Goal: Information Seeking & Learning: Learn about a topic

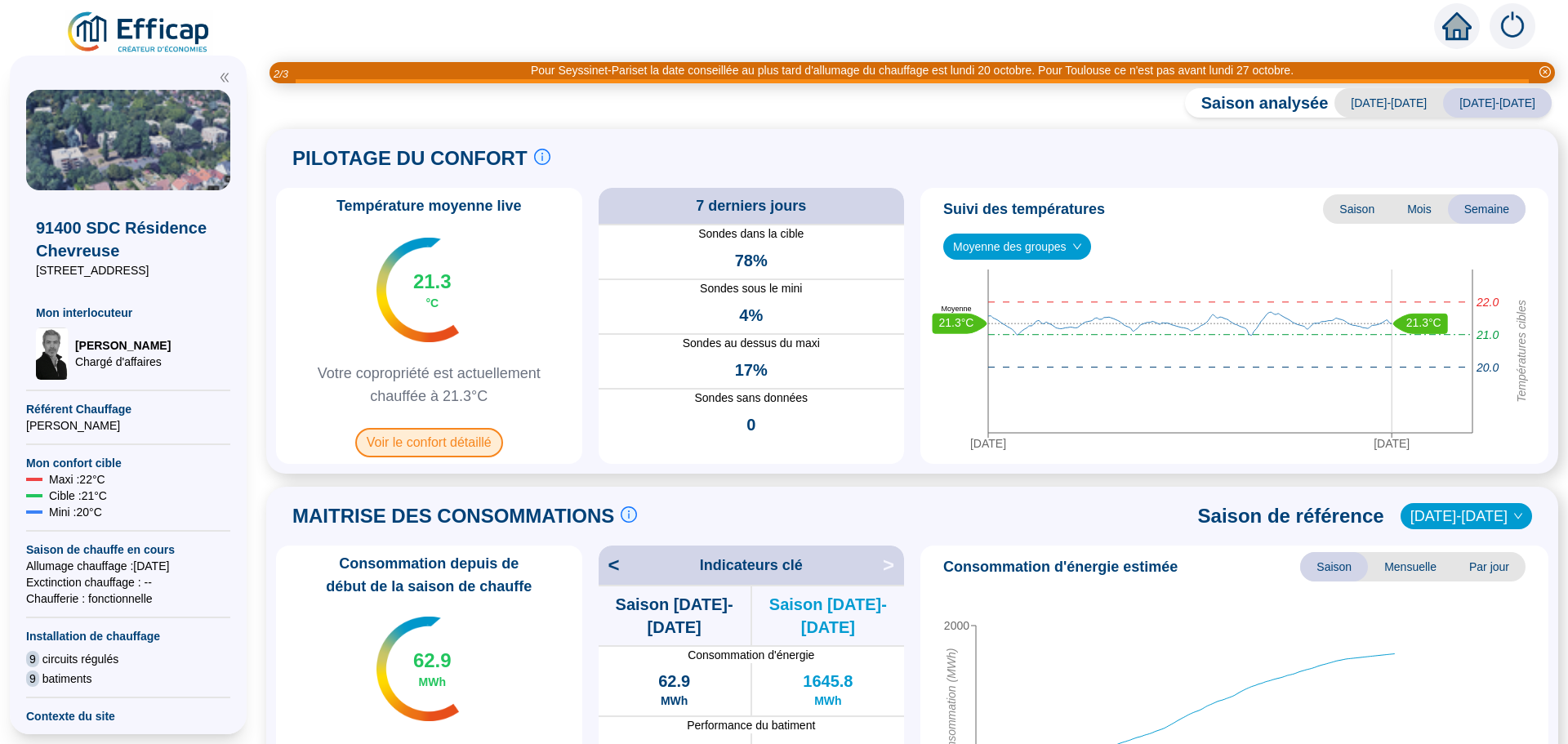
click at [440, 443] on span "Voir le confort détaillé" at bounding box center [429, 442] width 148 height 29
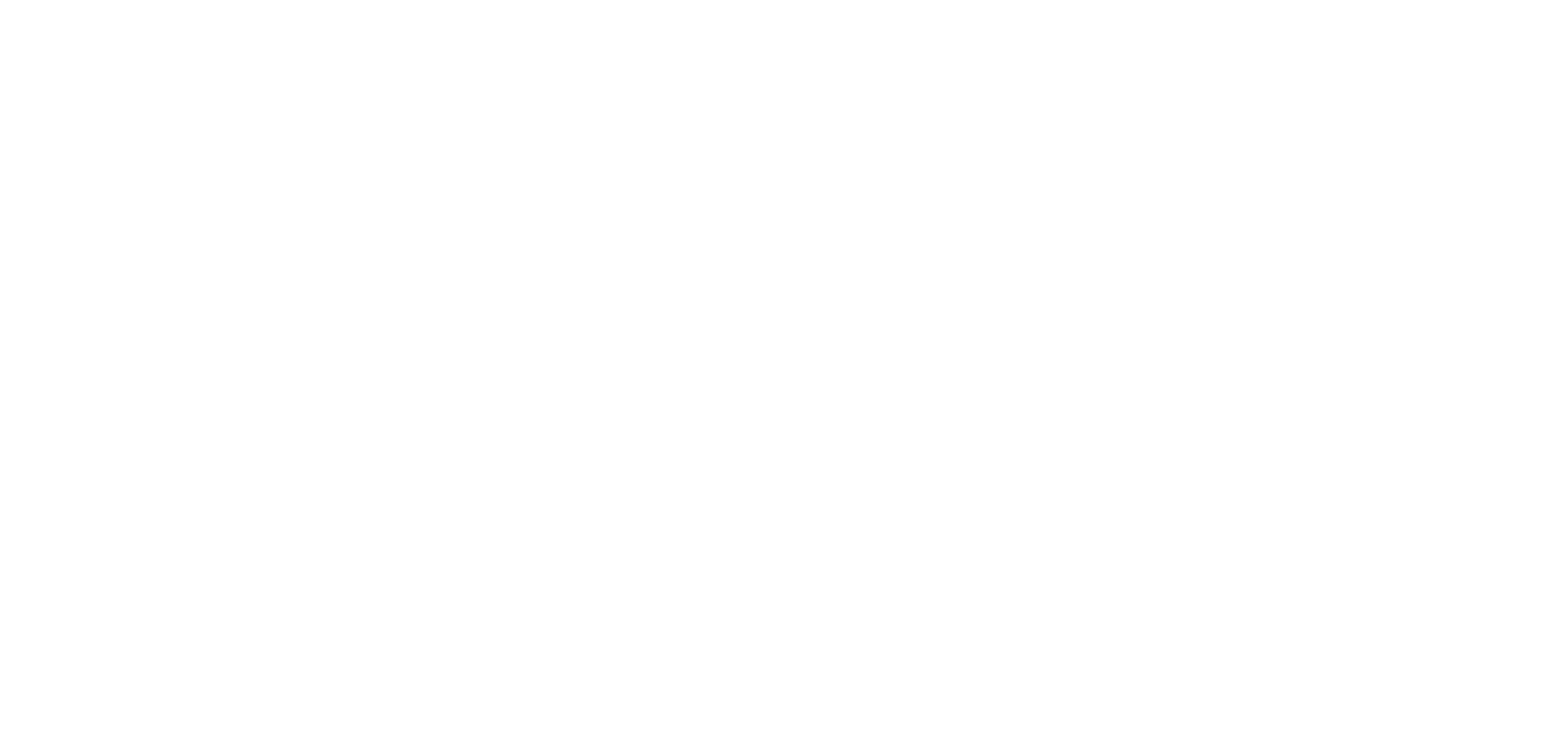
click at [440, 443] on div at bounding box center [784, 372] width 1568 height 744
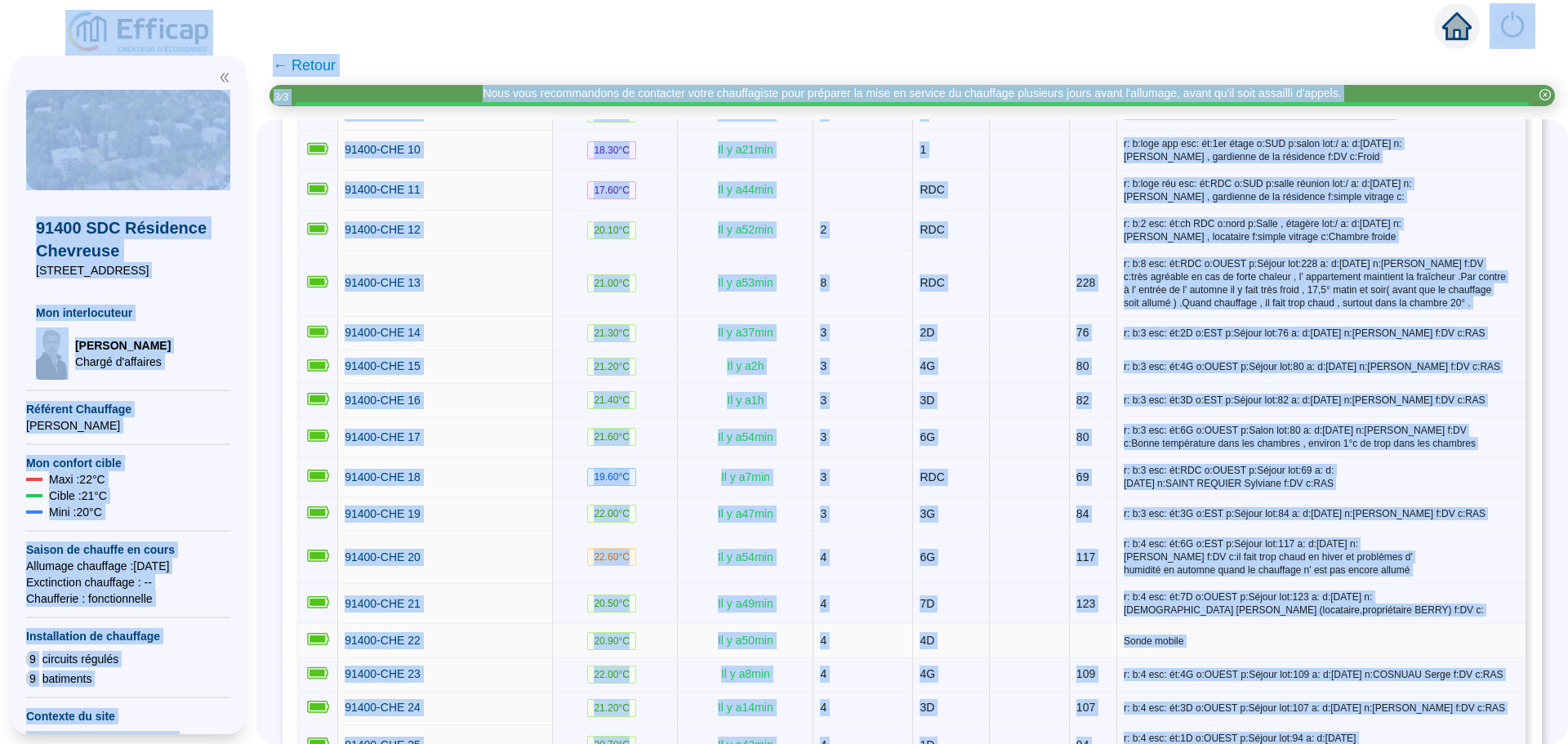
scroll to position [653, 0]
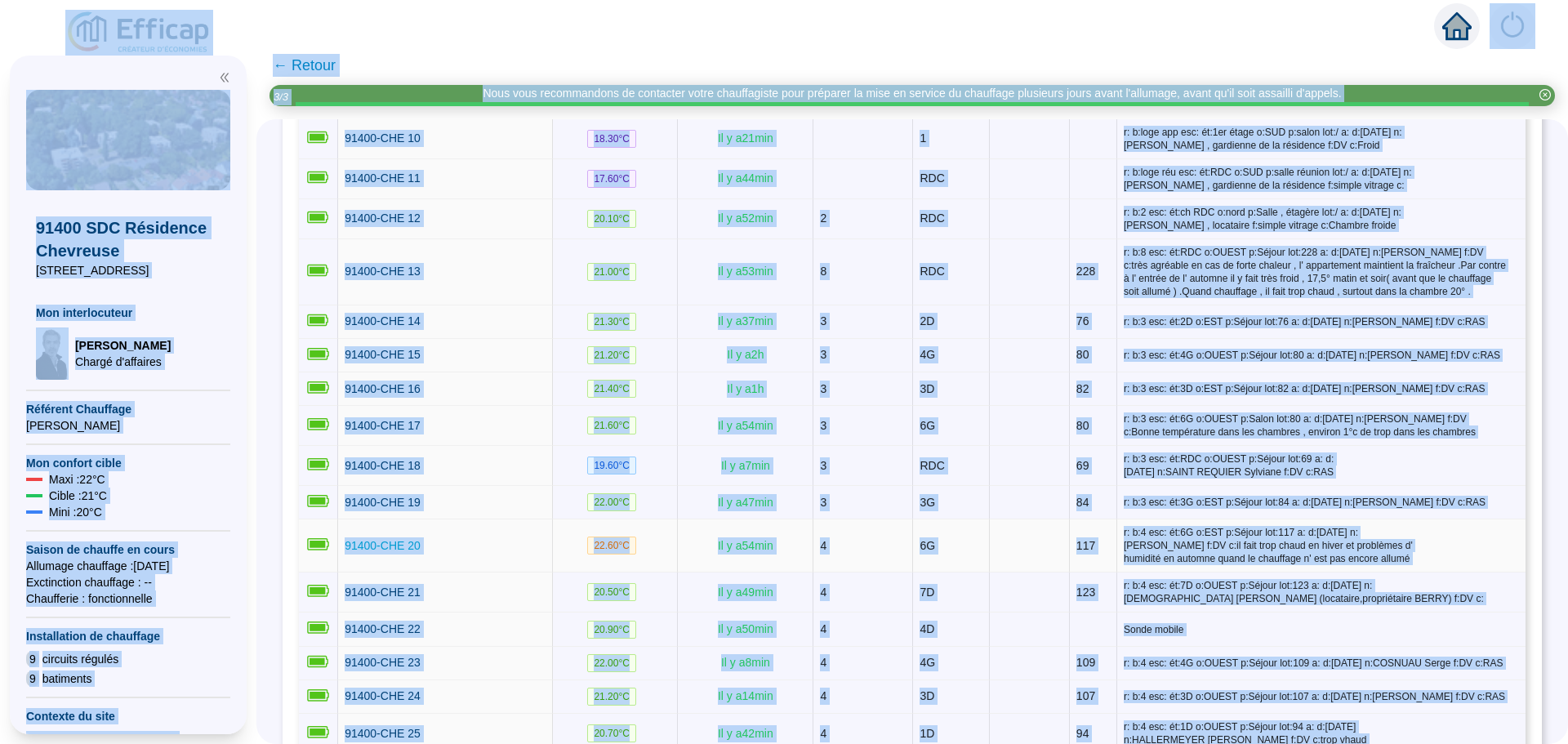
click at [416, 543] on span "91400-CHE 20" at bounding box center [382, 545] width 76 height 13
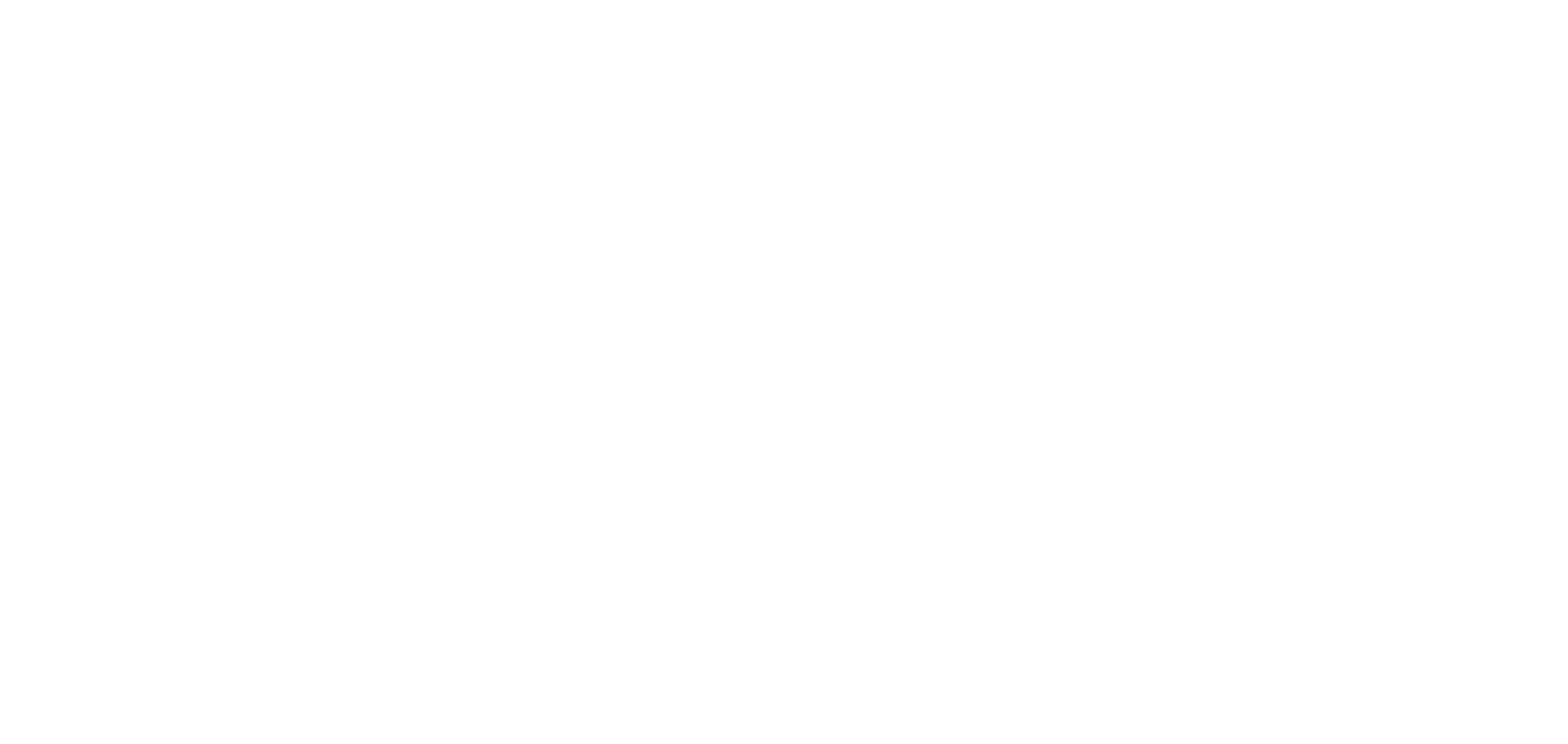
click at [416, 543] on div at bounding box center [784, 372] width 1568 height 744
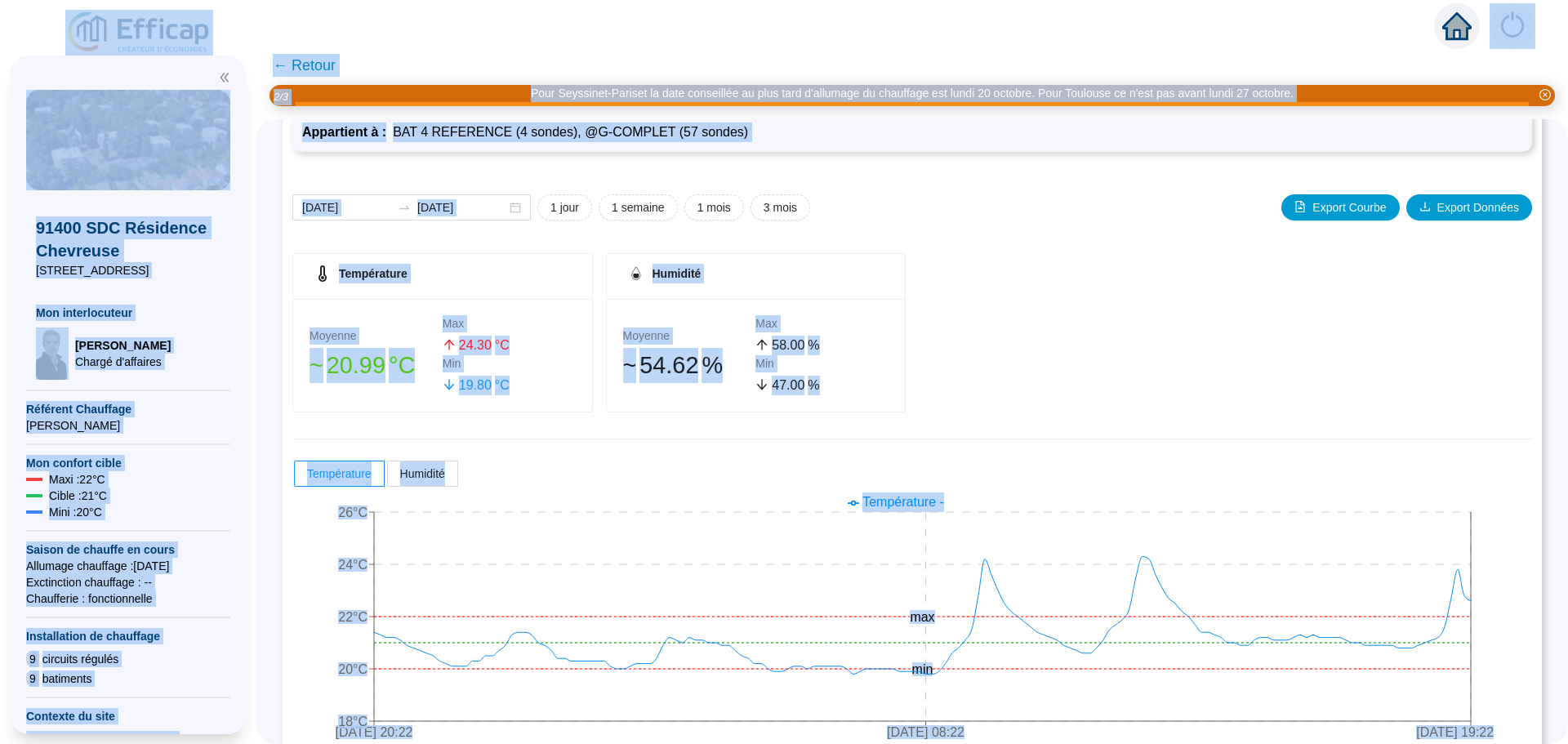
scroll to position [163, 0]
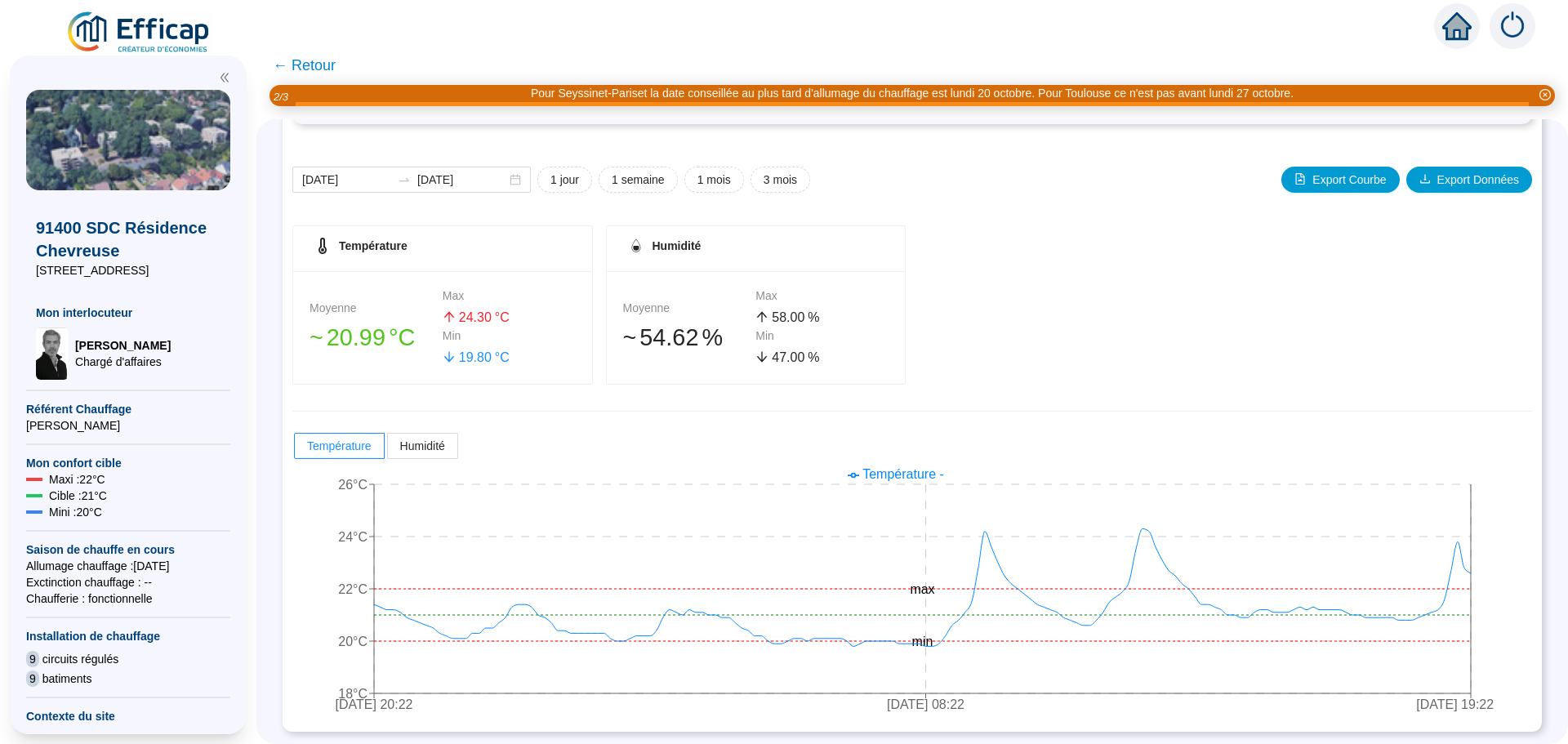
click at [324, 64] on span "← Retour" at bounding box center [304, 65] width 63 height 23
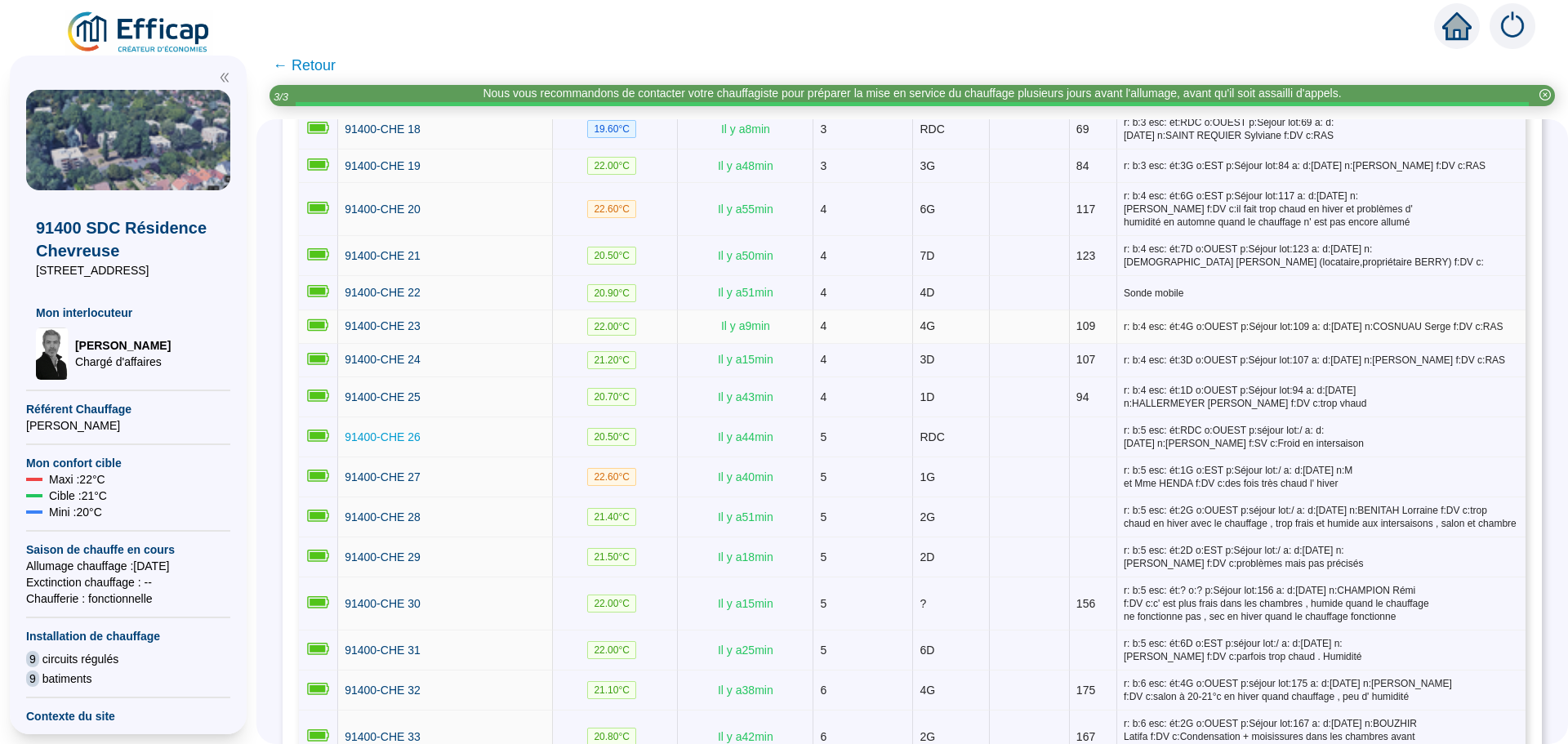
scroll to position [899, 0]
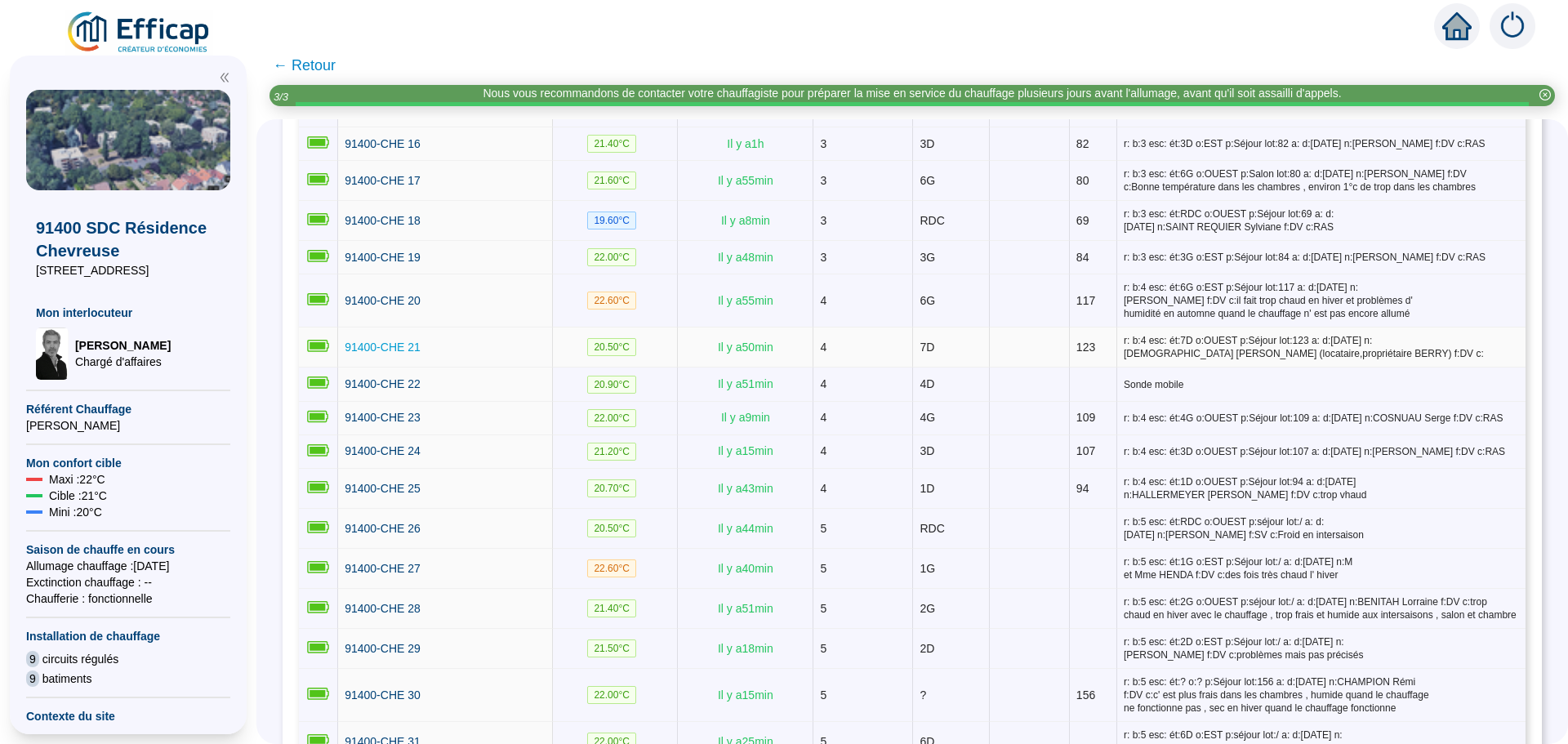
click at [386, 340] on span "91400-CHE 21" at bounding box center [382, 347] width 76 height 13
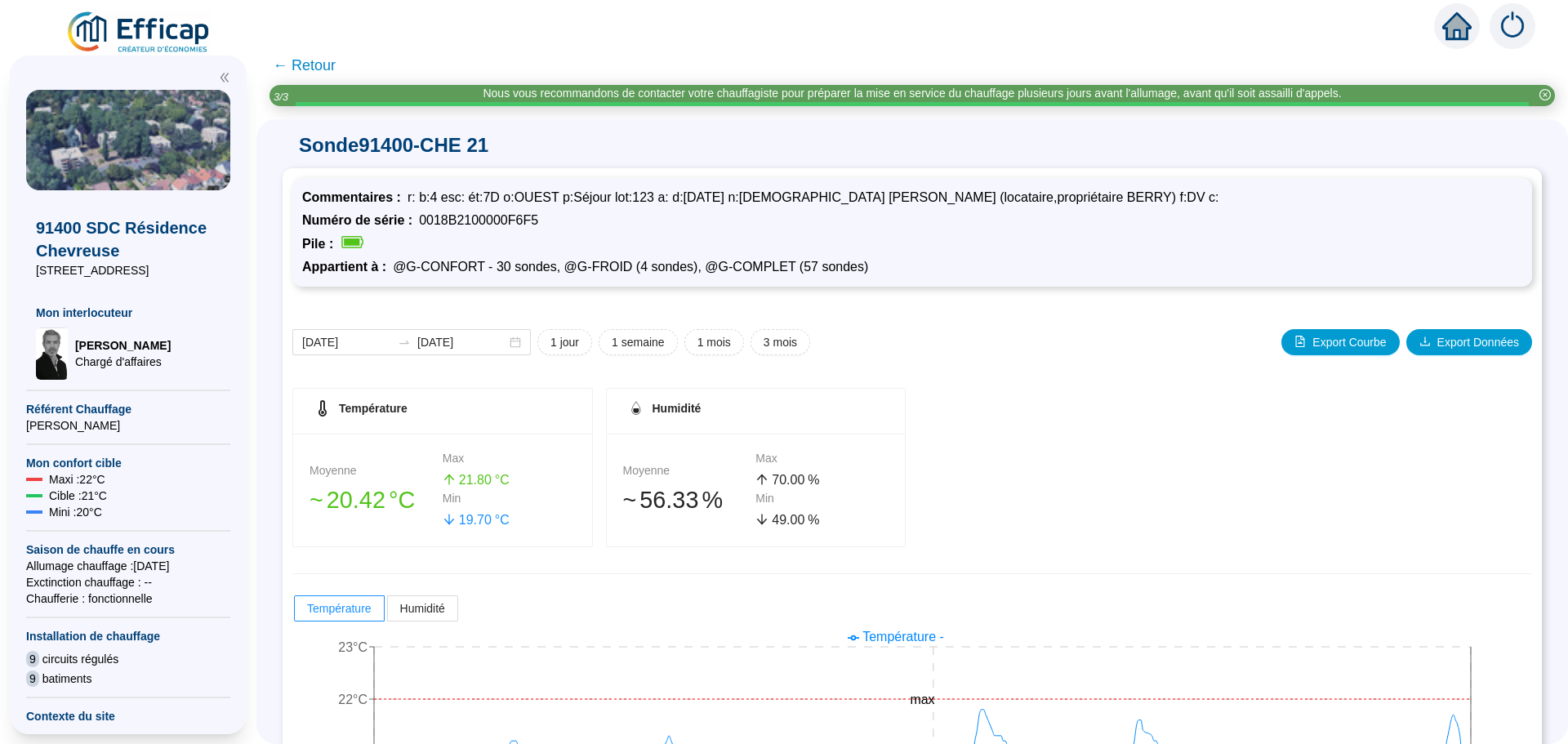
scroll to position [163, 0]
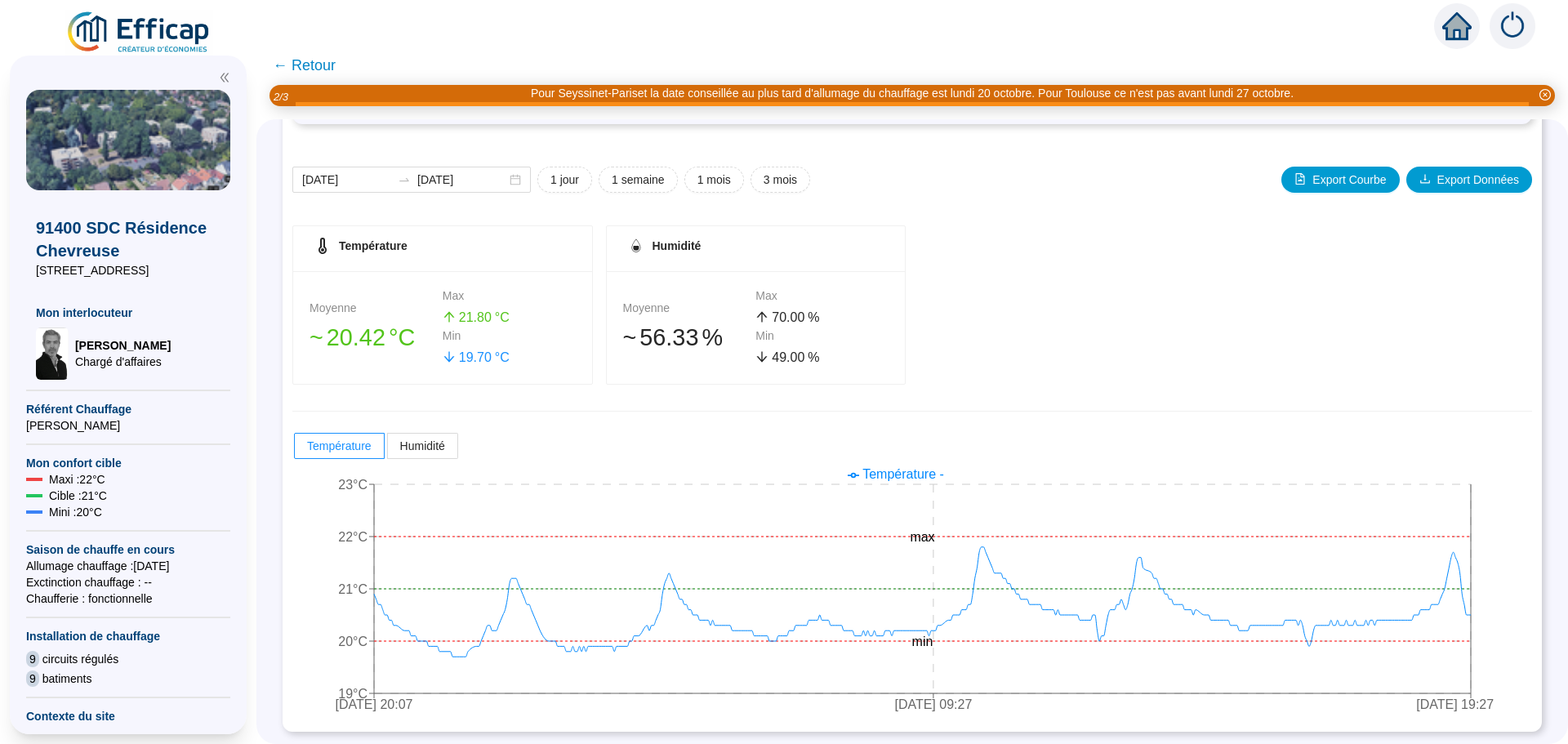
click at [318, 66] on span "← Retour" at bounding box center [304, 65] width 63 height 23
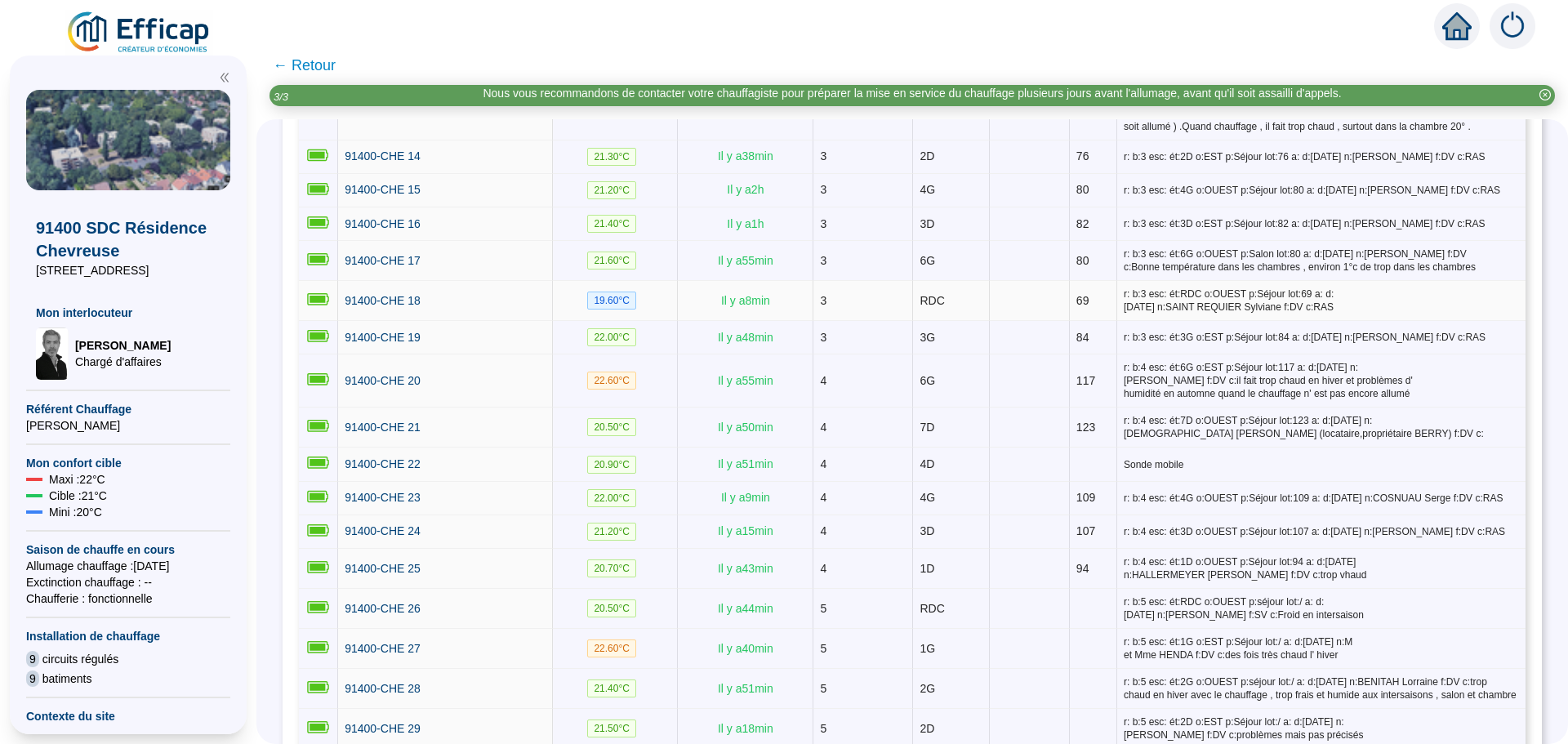
scroll to position [899, 0]
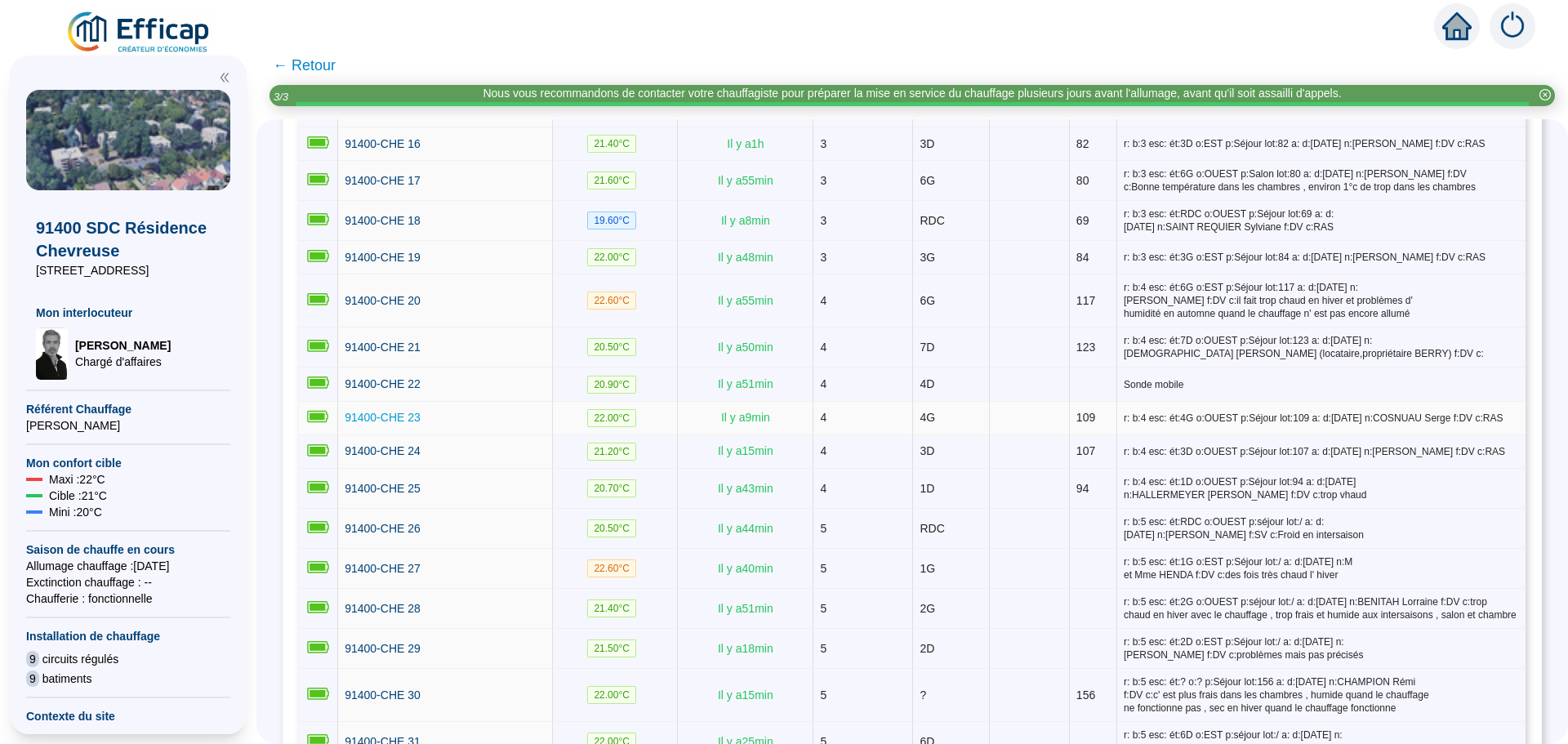
click at [384, 410] on span "91400-CHE 23" at bounding box center [382, 417] width 76 height 13
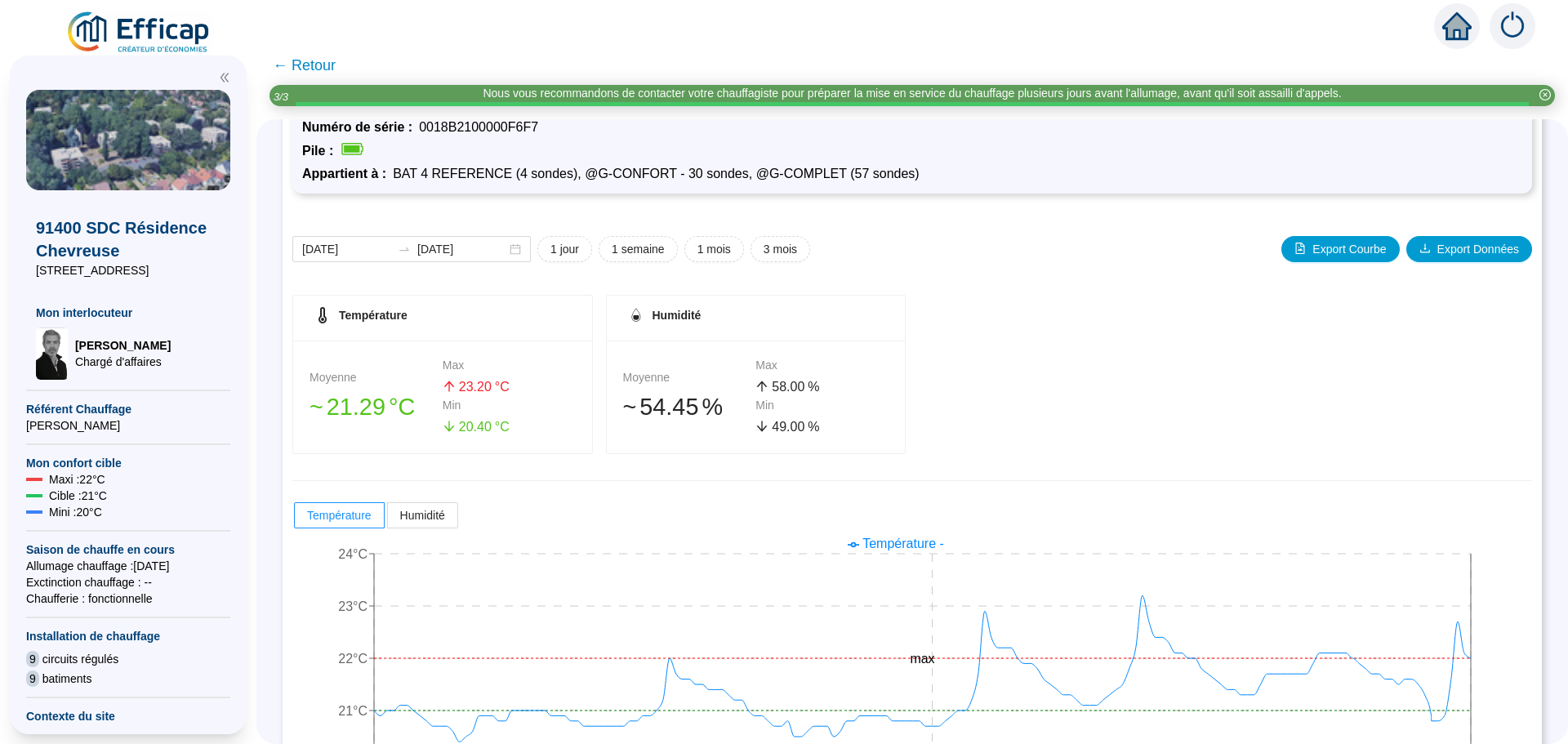
scroll to position [163, 0]
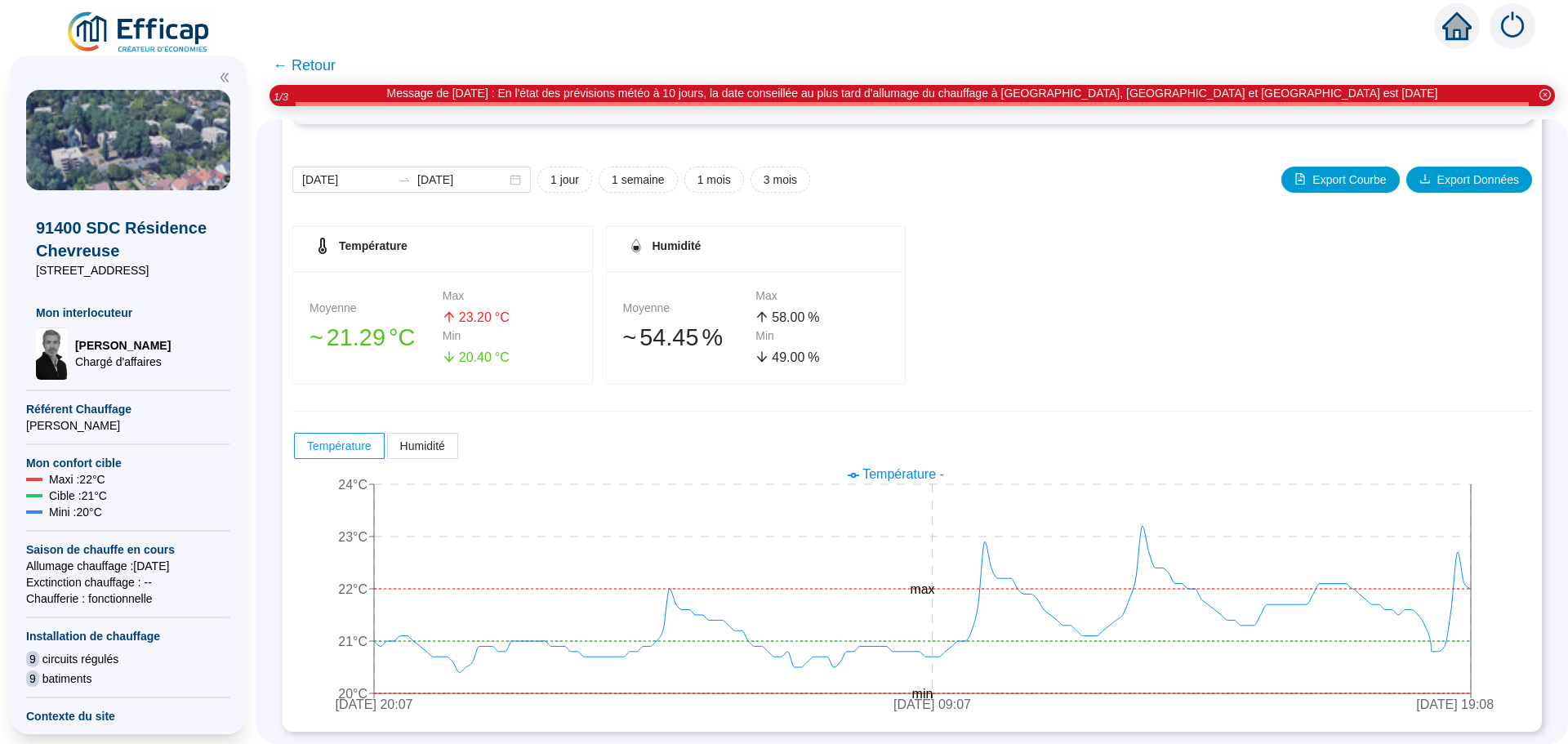
click at [319, 68] on span "← Retour" at bounding box center [304, 65] width 63 height 23
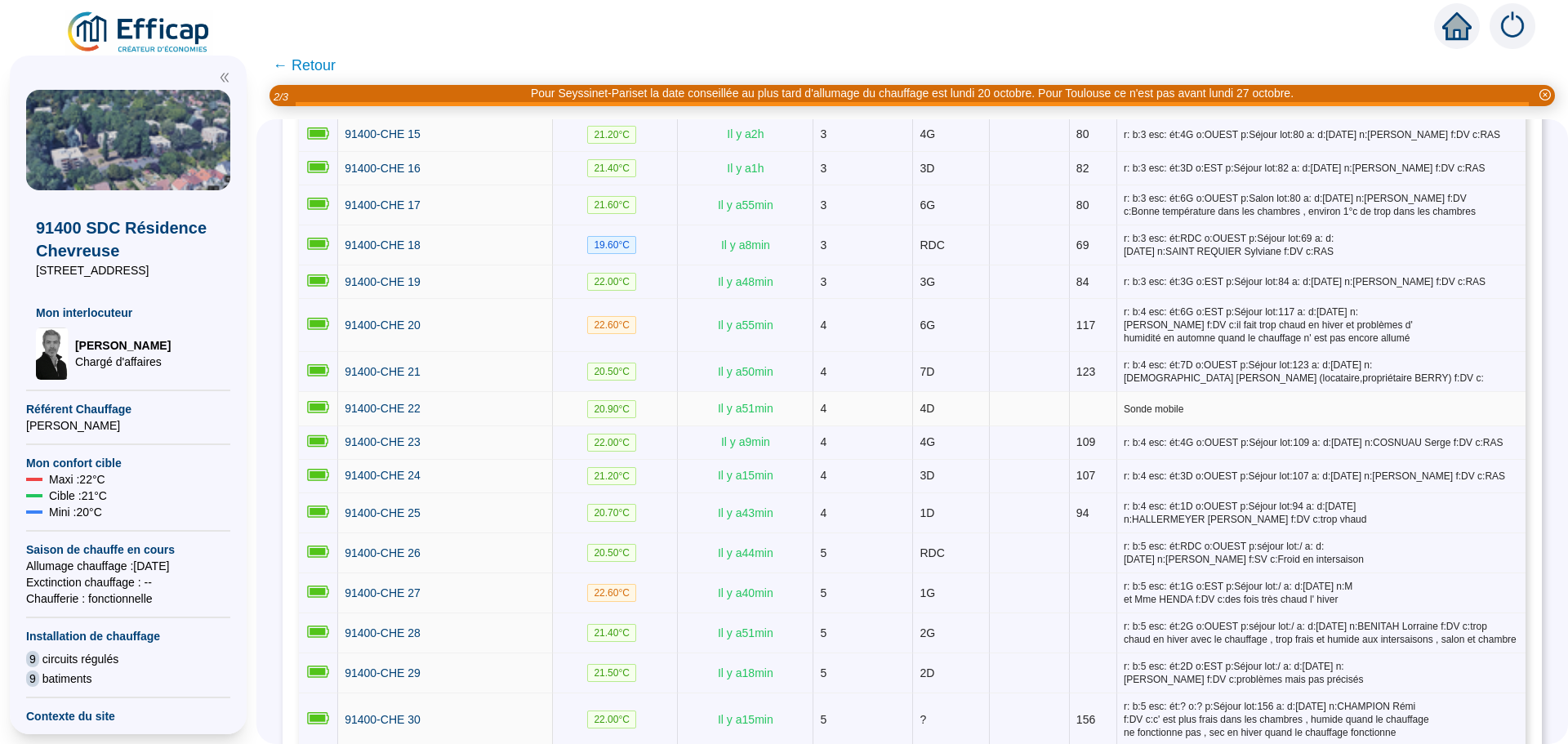
scroll to position [899, 0]
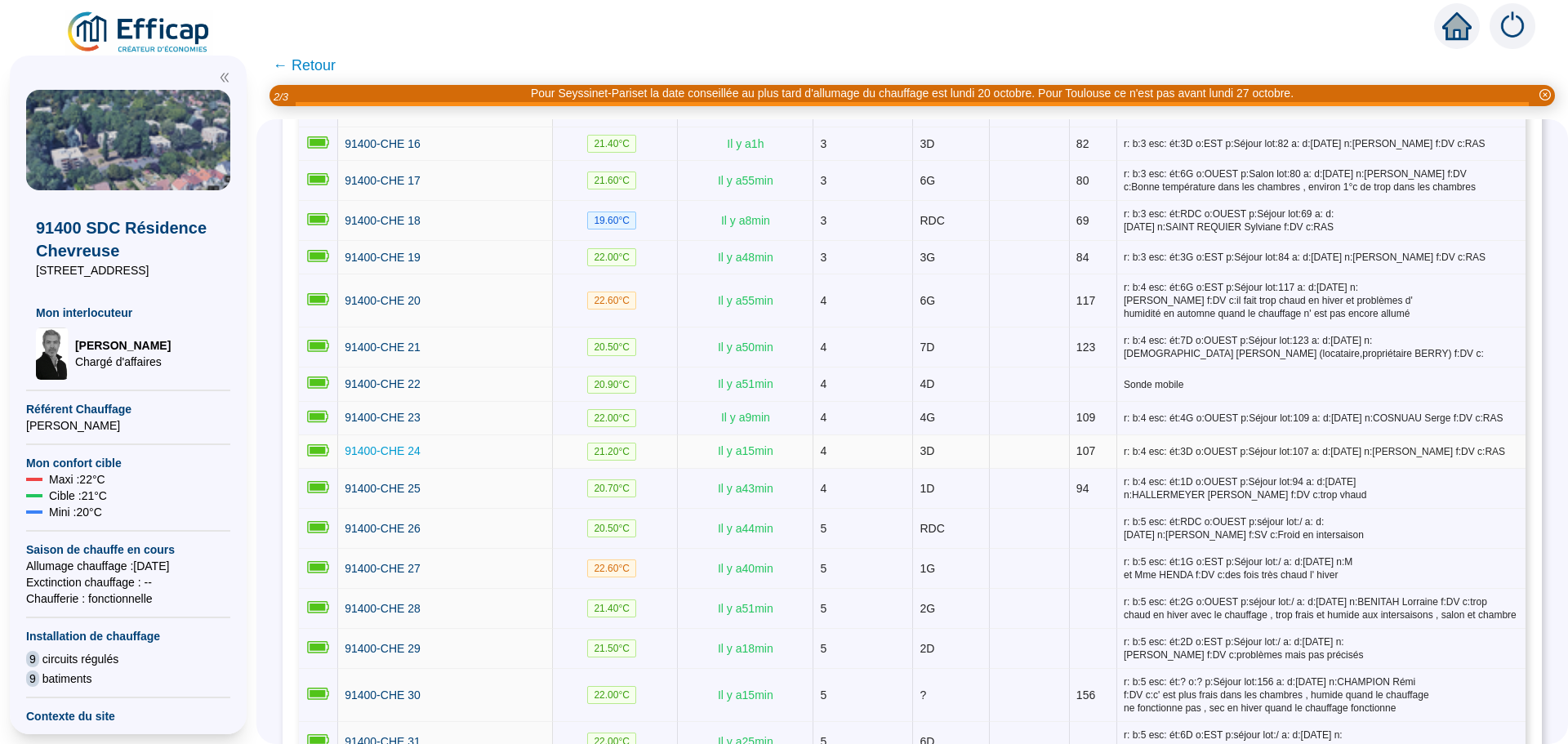
click at [394, 444] on span "91400-CHE 24" at bounding box center [382, 450] width 76 height 13
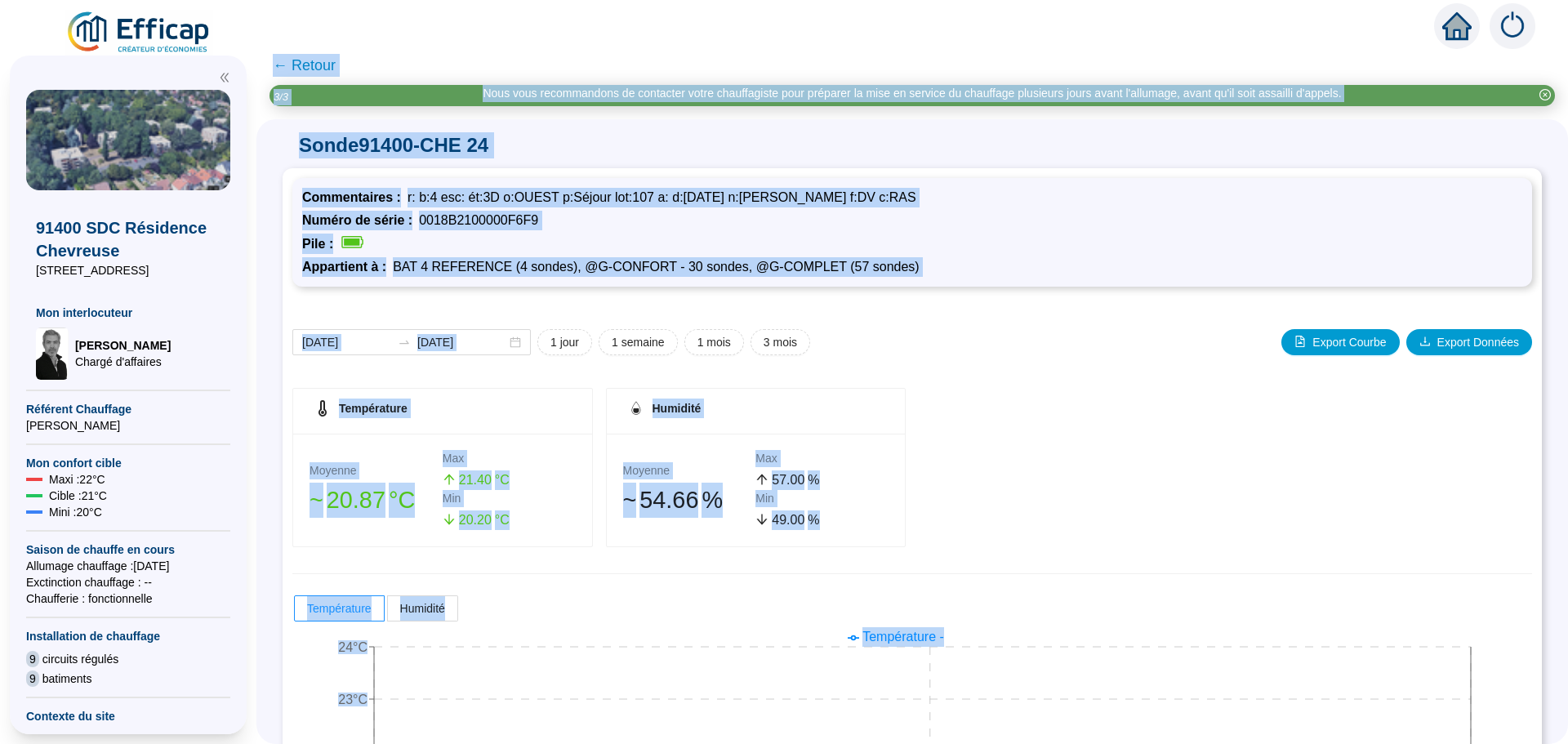
click at [999, 421] on div "Température Moyenne 󠁾~ 20 .87 °C Max 21 .40 °C Min 20 .20 °C Humidité Moyenne 󠁾…" at bounding box center [913, 467] width 1240 height 159
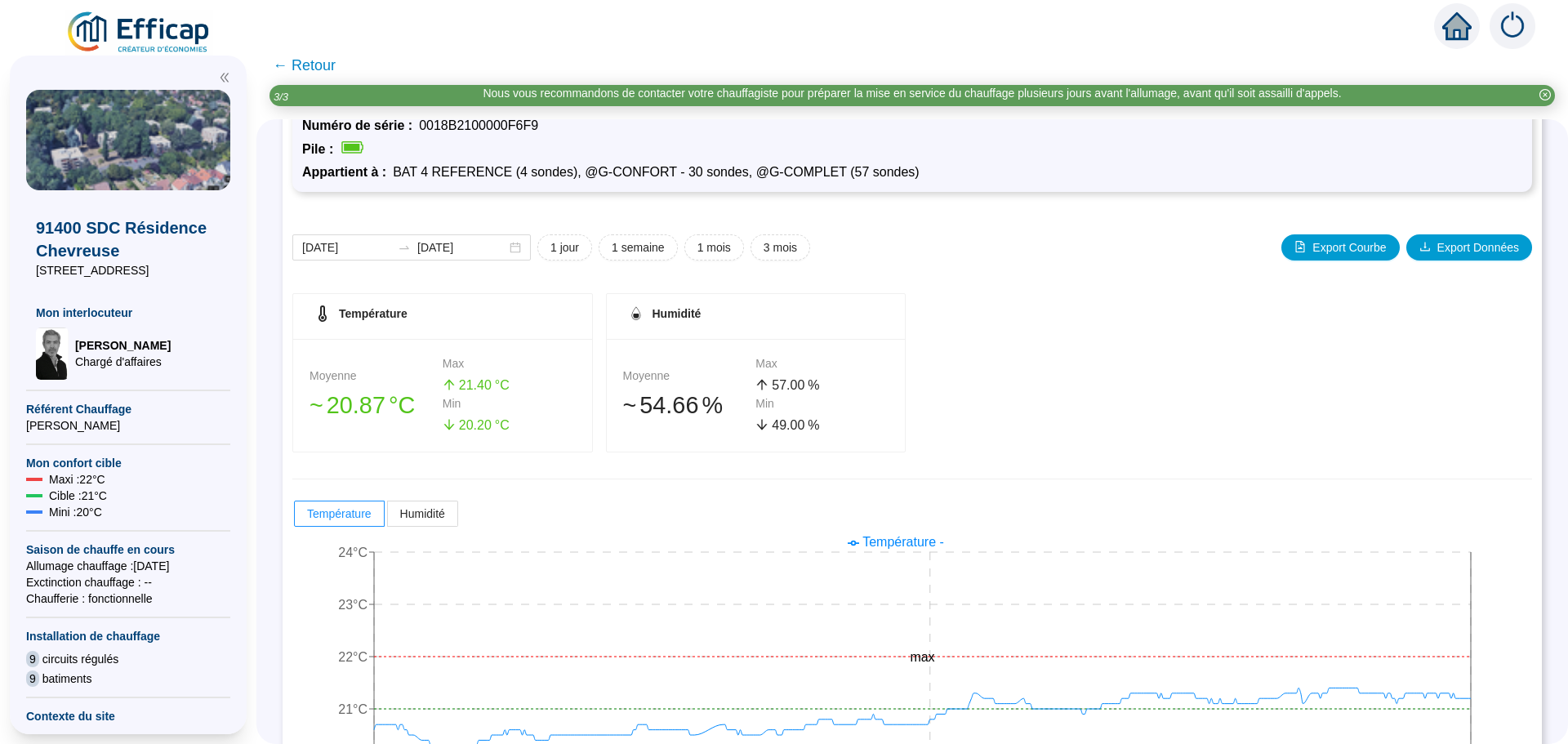
scroll to position [163, 0]
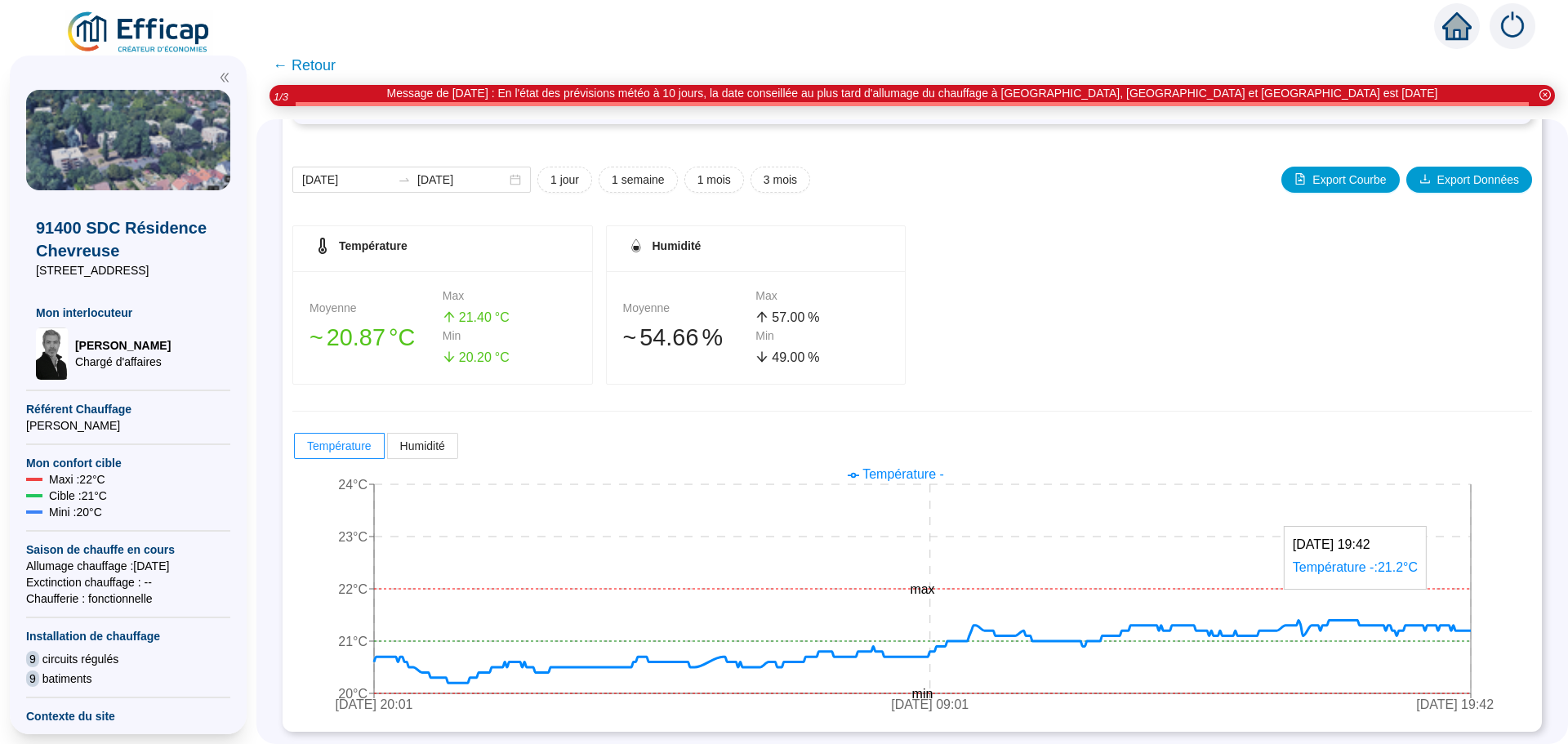
click at [1471, 630] on icon at bounding box center [922, 652] width 1097 height 63
